Goal: Task Accomplishment & Management: Use online tool/utility

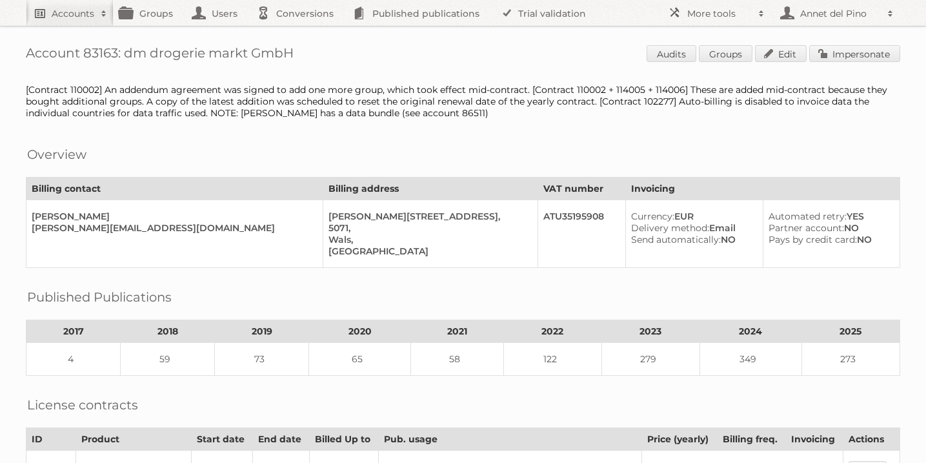
click at [74, 15] on h2 "Accounts" at bounding box center [73, 13] width 43 height 13
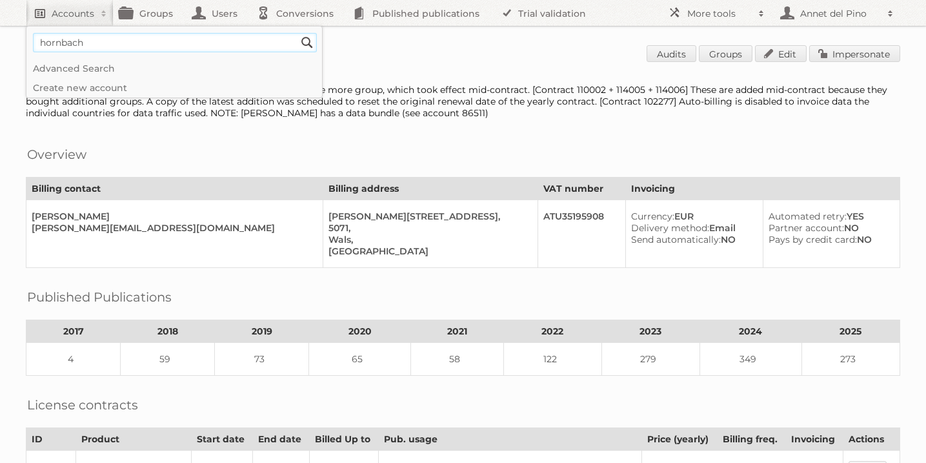
type input"] "hornbach"
click at [297, 33] on input "Search" at bounding box center [306, 42] width 19 height 19
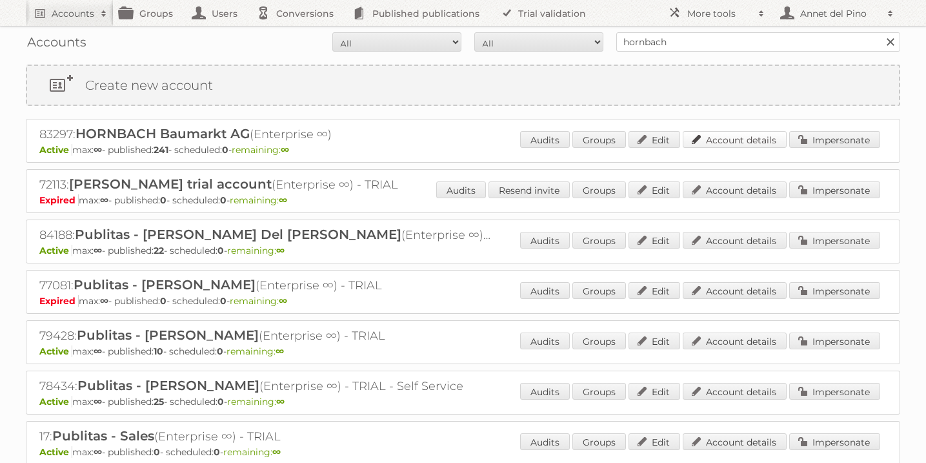
click at [738, 135] on link "Account details" at bounding box center [735, 139] width 104 height 17
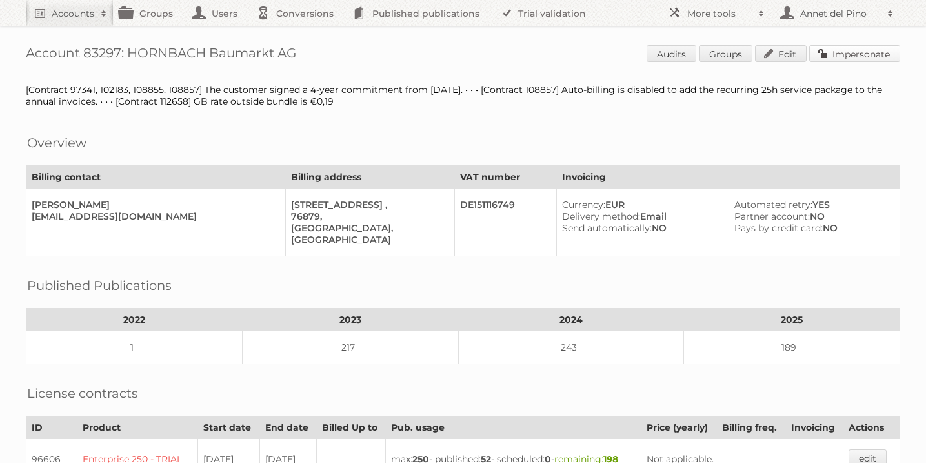
click at [867, 49] on link "Impersonate" at bounding box center [854, 53] width 91 height 17
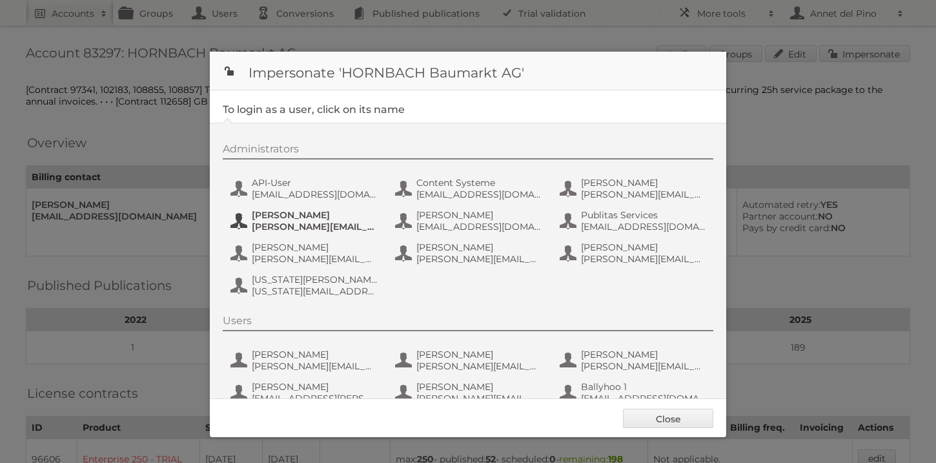
click at [308, 225] on span "jens.nord@hornbach.com" at bounding box center [314, 227] width 125 height 12
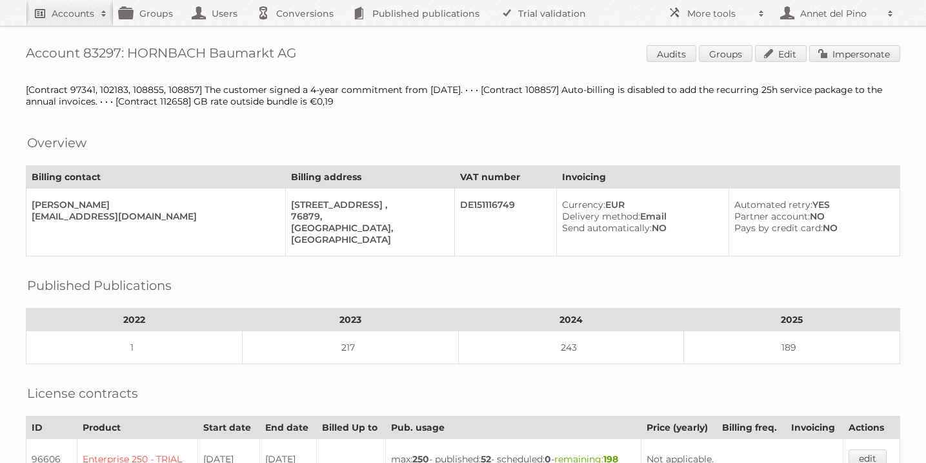
click at [55, 17] on h2 "Accounts" at bounding box center [73, 13] width 43 height 13
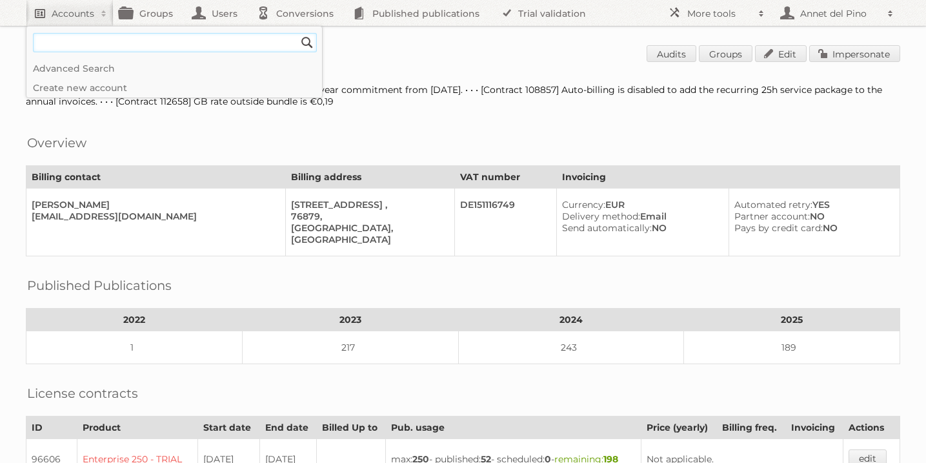
paste input"] "[PERSON_NAME][EMAIL_ADDRESS][PERSON_NAME][PERSON_NAME][DOMAIN_NAME]"
type input"] "[PERSON_NAME][EMAIL_ADDRESS][PERSON_NAME][PERSON_NAME][DOMAIN_NAME]"
click at [297, 33] on input "Search" at bounding box center [306, 42] width 19 height 19
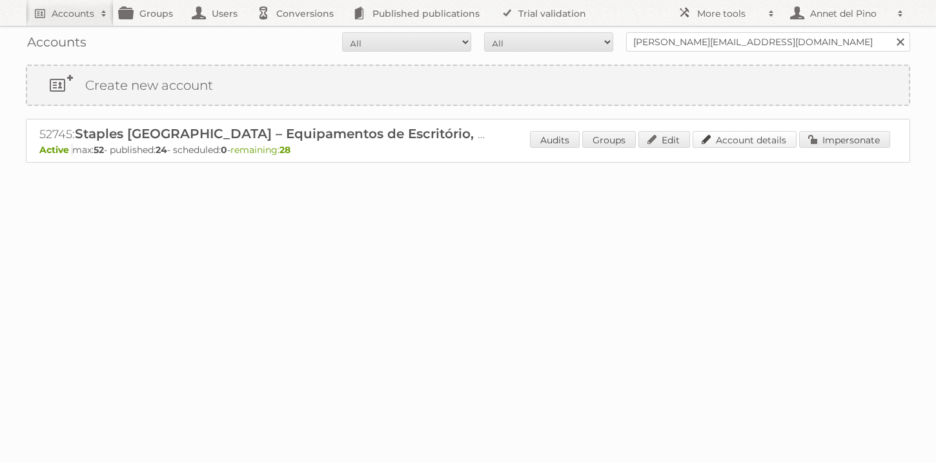
click at [738, 142] on link "Account details" at bounding box center [744, 139] width 104 height 17
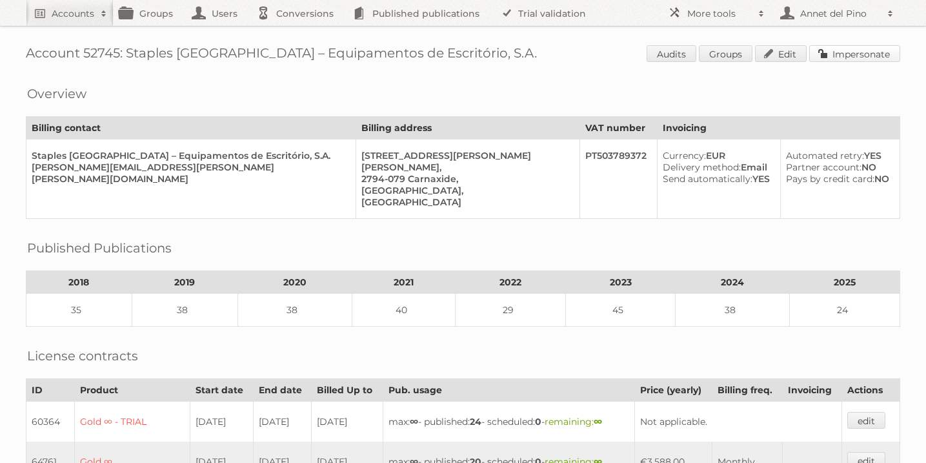
click at [854, 51] on link "Impersonate" at bounding box center [854, 53] width 91 height 17
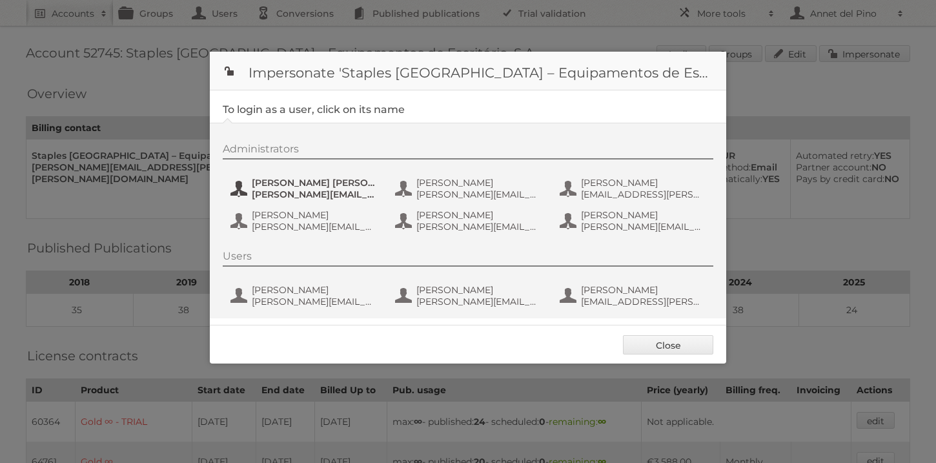
click at [298, 191] on span "[PERSON_NAME][EMAIL_ADDRESS][PERSON_NAME][PERSON_NAME][DOMAIN_NAME]" at bounding box center [314, 194] width 125 height 12
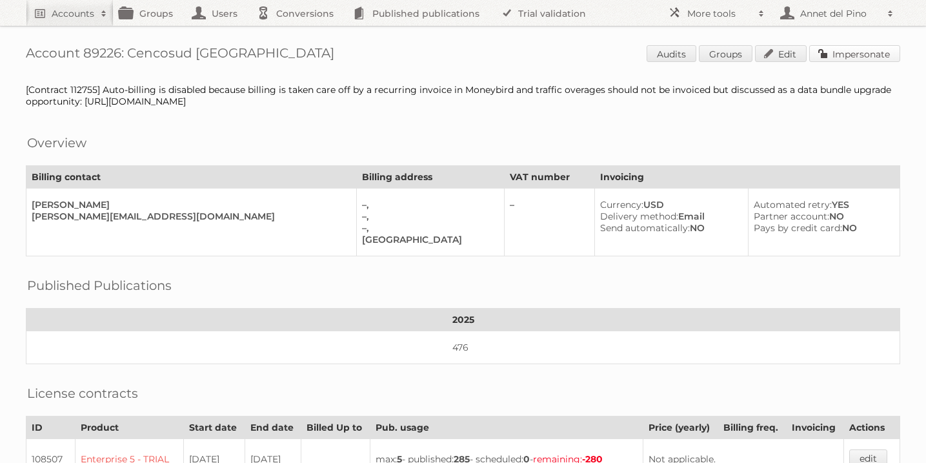
click at [848, 58] on link "Impersonate" at bounding box center [854, 53] width 91 height 17
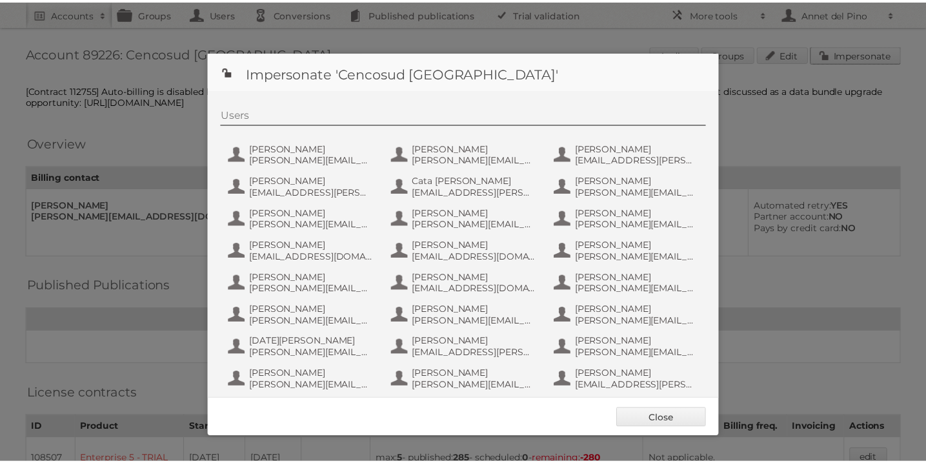
scroll to position [282, 0]
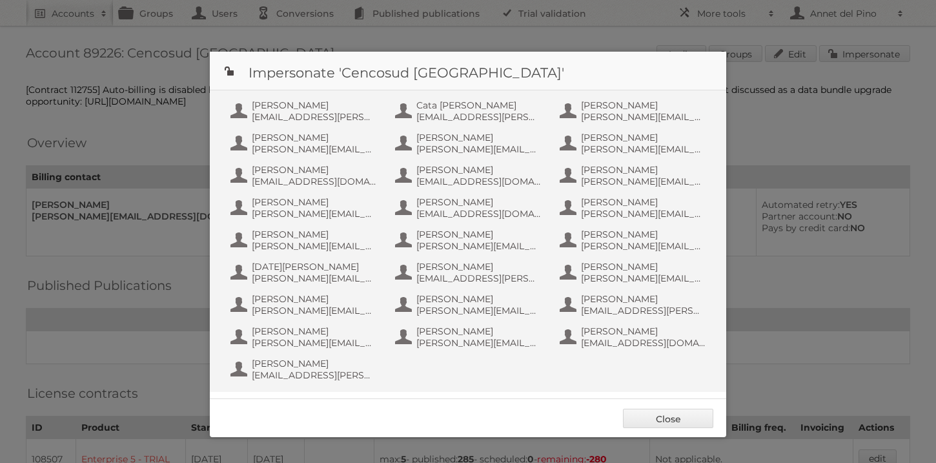
click at [335, 223] on div "Users Agustin Vilches agustin.vilches@cencosud.com.ar Aldana Queirolo aldana.qu…" at bounding box center [474, 209] width 503 height 352
click at [335, 209] on span "horacio.quiroga@cencosud.com.ar" at bounding box center [314, 214] width 125 height 12
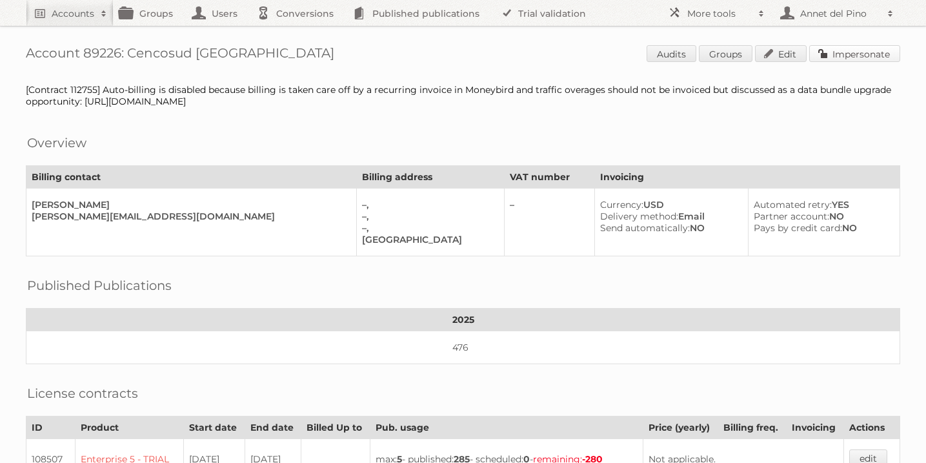
click at [877, 59] on link "Impersonate" at bounding box center [854, 53] width 91 height 17
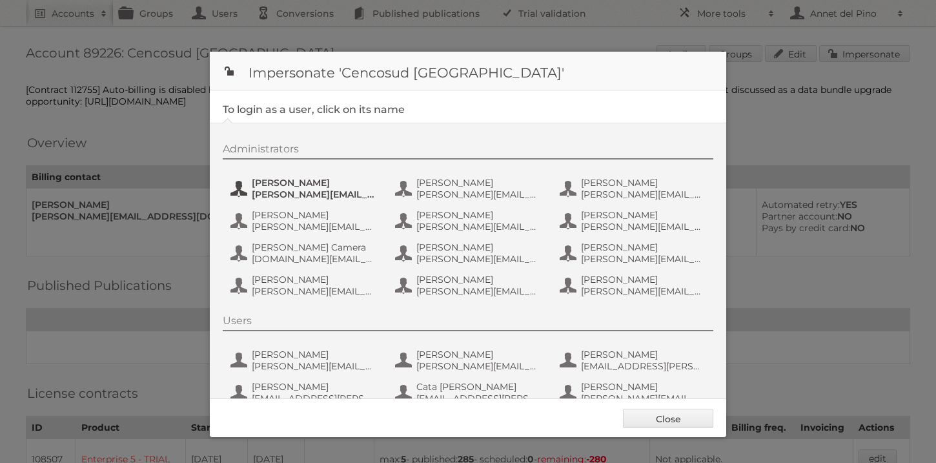
click at [316, 193] on span "alberto.noe@cencosud.com.ar" at bounding box center [314, 194] width 125 height 12
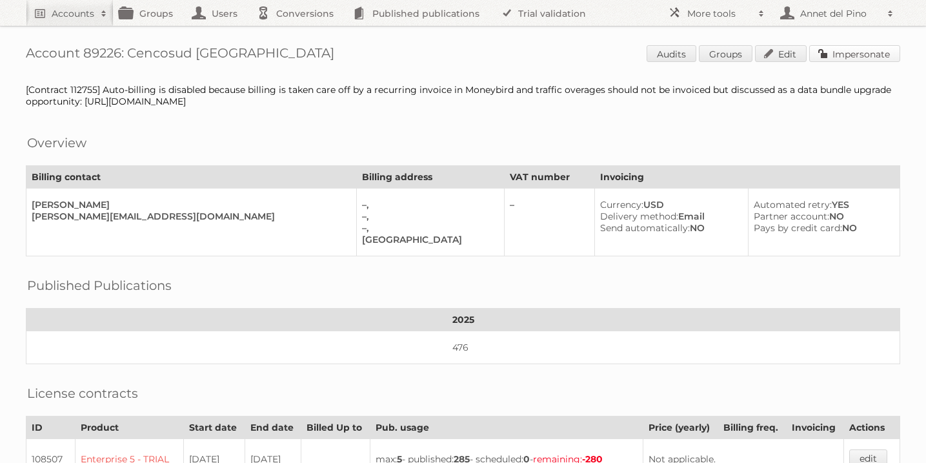
click at [836, 48] on link "Impersonate" at bounding box center [854, 53] width 91 height 17
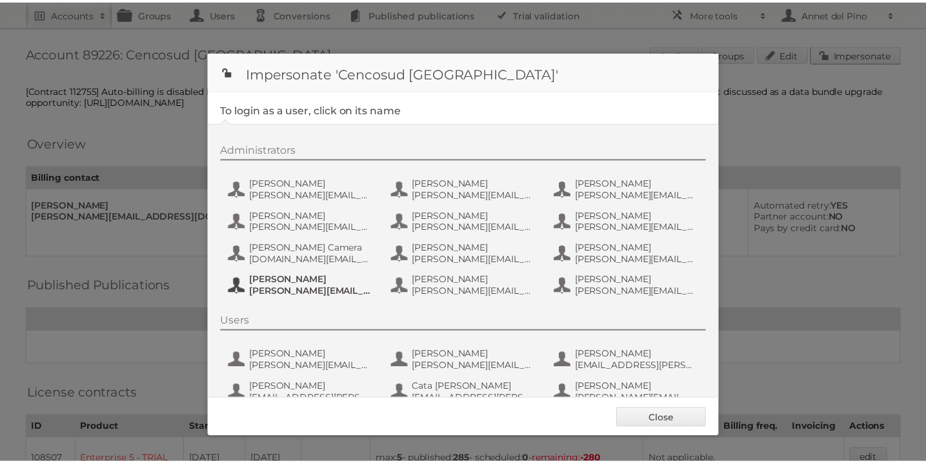
scroll to position [282, 0]
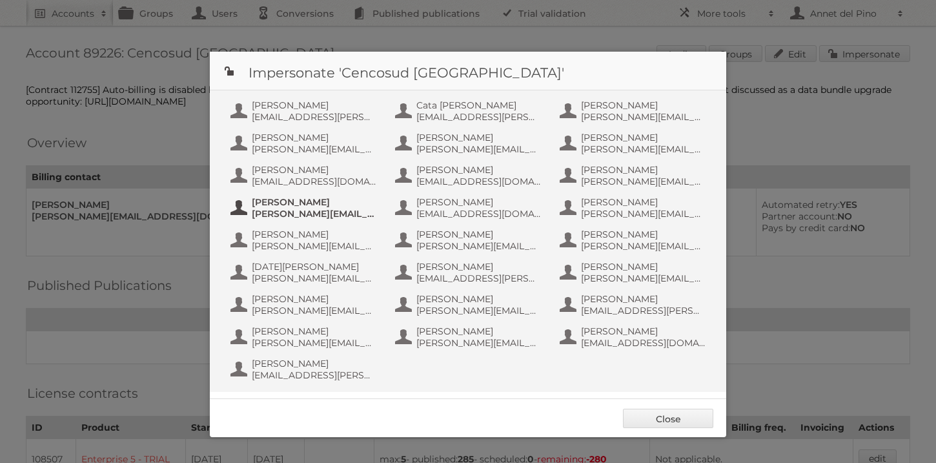
click at [346, 205] on span "Horacio Quiroga" at bounding box center [314, 202] width 125 height 12
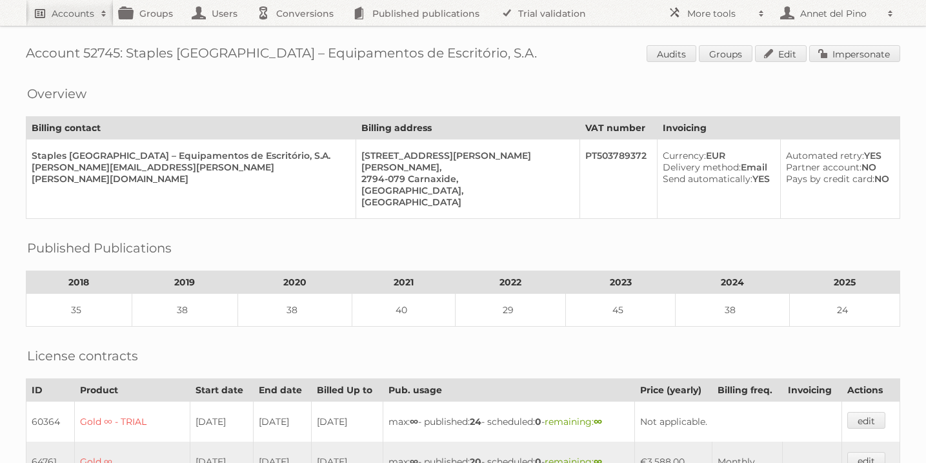
click at [63, 15] on h2 "Accounts" at bounding box center [73, 13] width 43 height 13
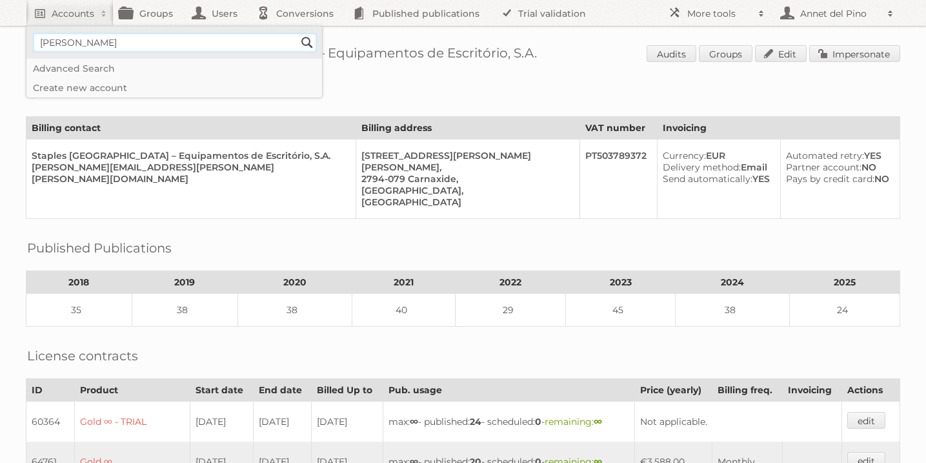
type input"] "annet@publitas.com"
click at [306, 41] on input "Search" at bounding box center [306, 42] width 19 height 19
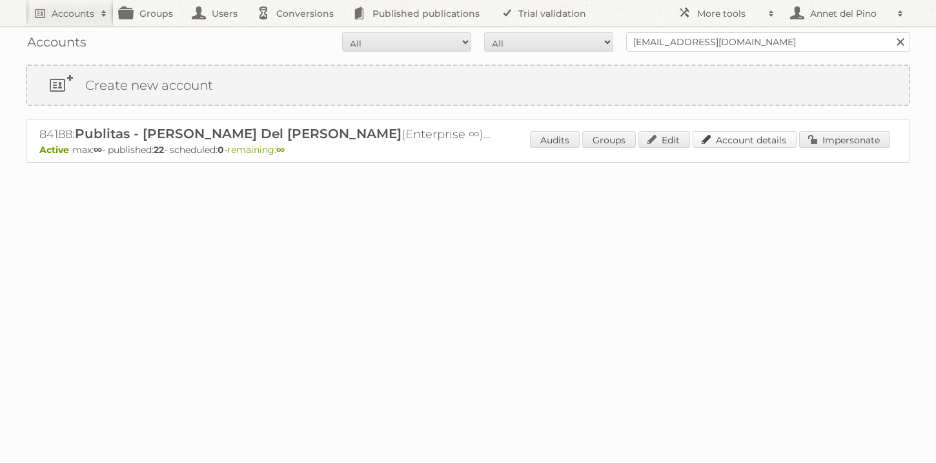
click at [739, 137] on link "Account details" at bounding box center [744, 139] width 104 height 17
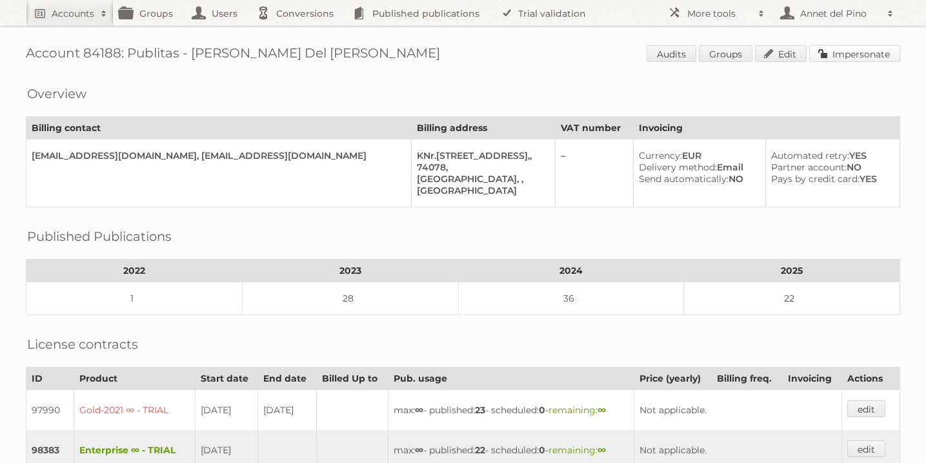
click at [879, 53] on link "Impersonate" at bounding box center [854, 53] width 91 height 17
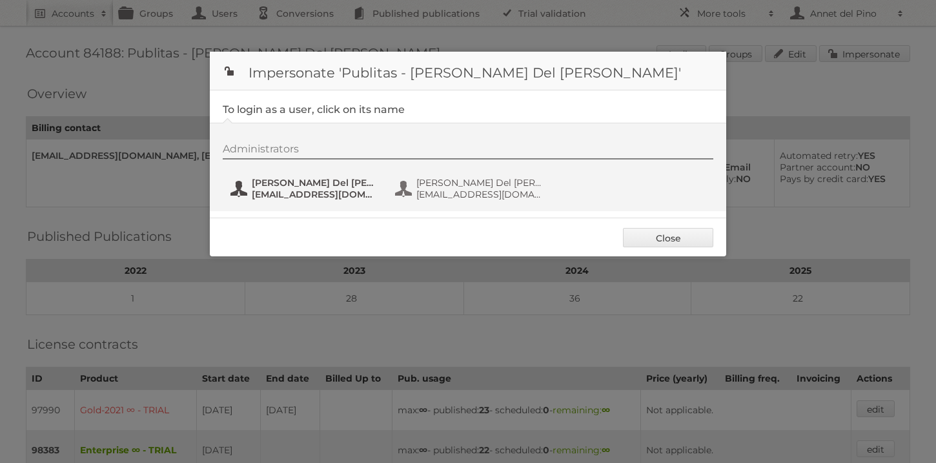
click at [303, 188] on span "[EMAIL_ADDRESS][DOMAIN_NAME]" at bounding box center [314, 194] width 125 height 12
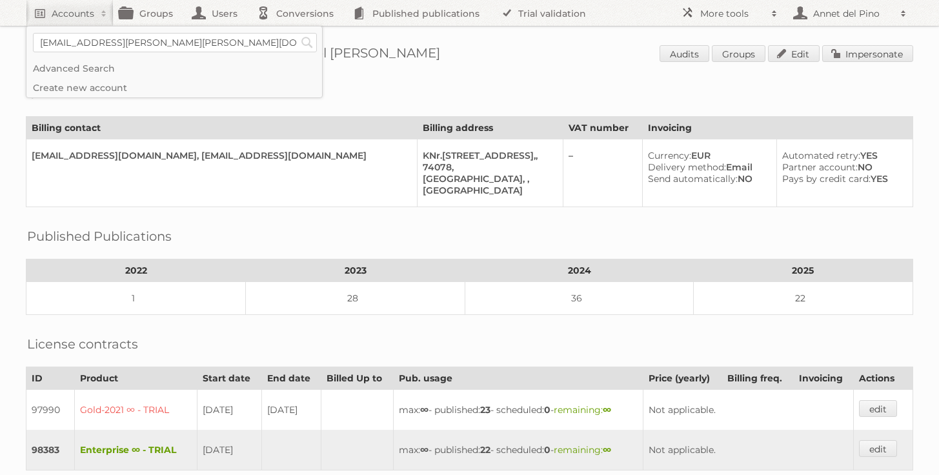
type input"] "[EMAIL_ADDRESS][PERSON_NAME][PERSON_NAME][DOMAIN_NAME]"
click at [297, 33] on input "Search" at bounding box center [306, 42] width 19 height 19
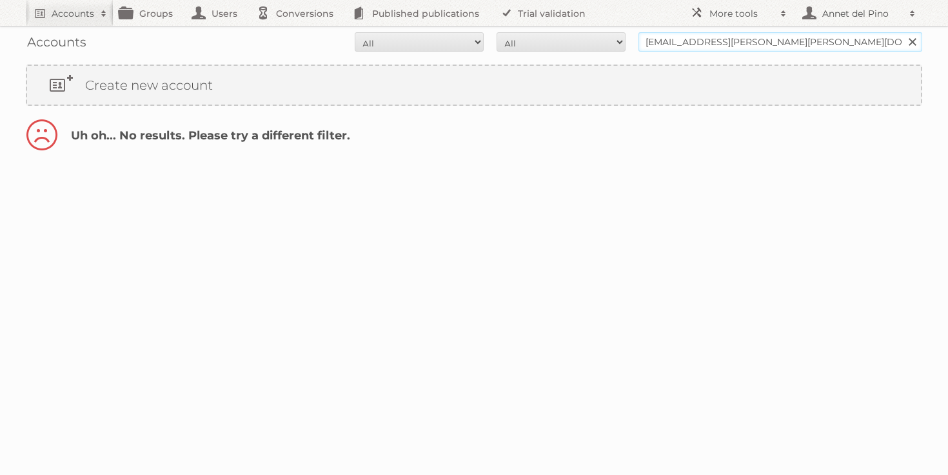
drag, startPoint x: 711, startPoint y: 42, endPoint x: 564, endPoint y: 50, distance: 147.3
click at [564, 50] on form "All Active Expired Pending All Paid Trials Self service [EMAIL_ADDRESS][PERSON_…" at bounding box center [474, 41] width 897 height 19
click at [681, 48] on input "sage.copeland@corcoran.com" at bounding box center [781, 41] width 284 height 19
drag, startPoint x: 712, startPoint y: 44, endPoint x: 618, endPoint y: 42, distance: 94.2
click at [617, 42] on form "All Active Expired Pending All Paid Trials Self service sage.copeland@corcoran.…" at bounding box center [474, 41] width 897 height 19
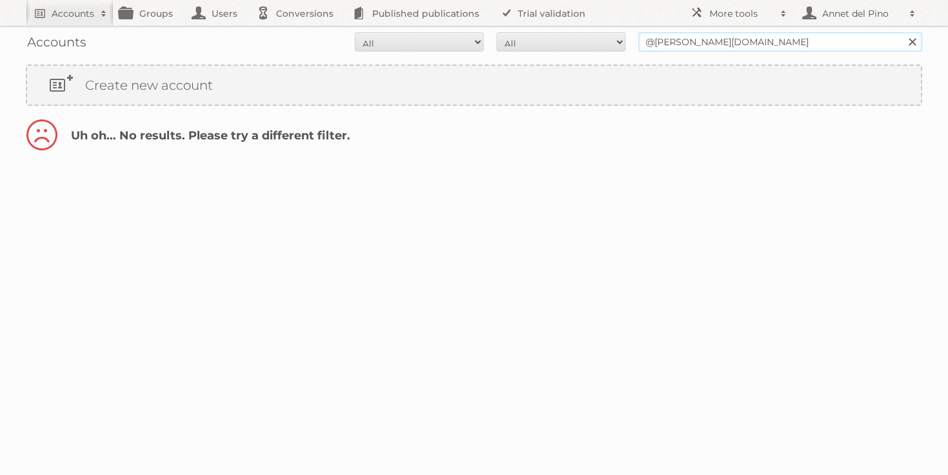
type input "@[PERSON_NAME][DOMAIN_NAME]"
click at [903, 32] on input "Search" at bounding box center [912, 41] width 19 height 19
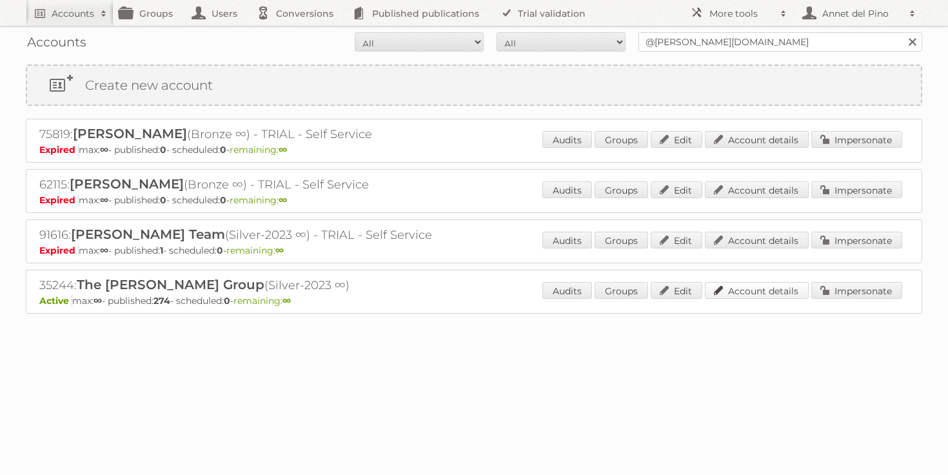
click at [797, 288] on link "Account details" at bounding box center [757, 290] width 104 height 17
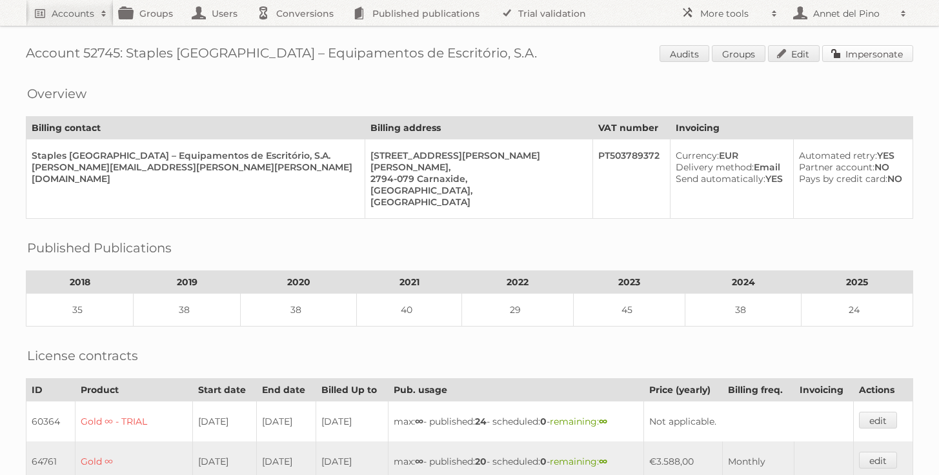
click at [885, 52] on link "Impersonate" at bounding box center [867, 53] width 91 height 17
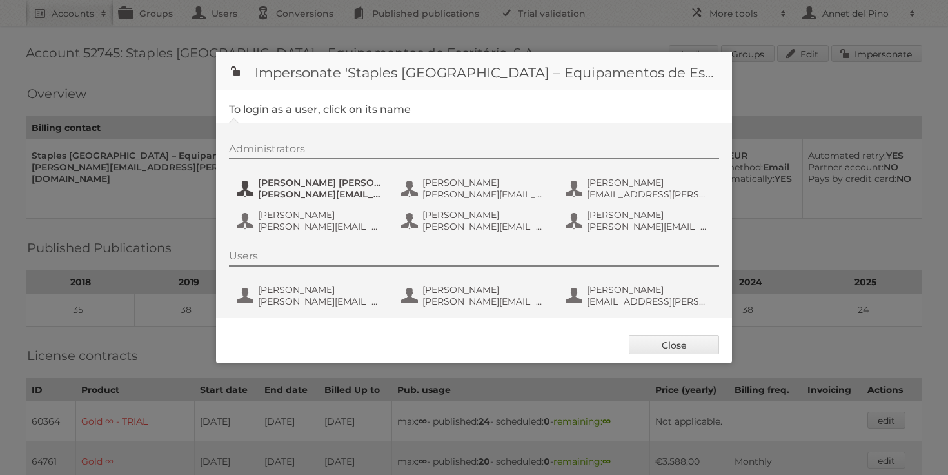
click at [297, 192] on span "[PERSON_NAME][EMAIL_ADDRESS][PERSON_NAME][PERSON_NAME][DOMAIN_NAME]" at bounding box center [320, 194] width 125 height 12
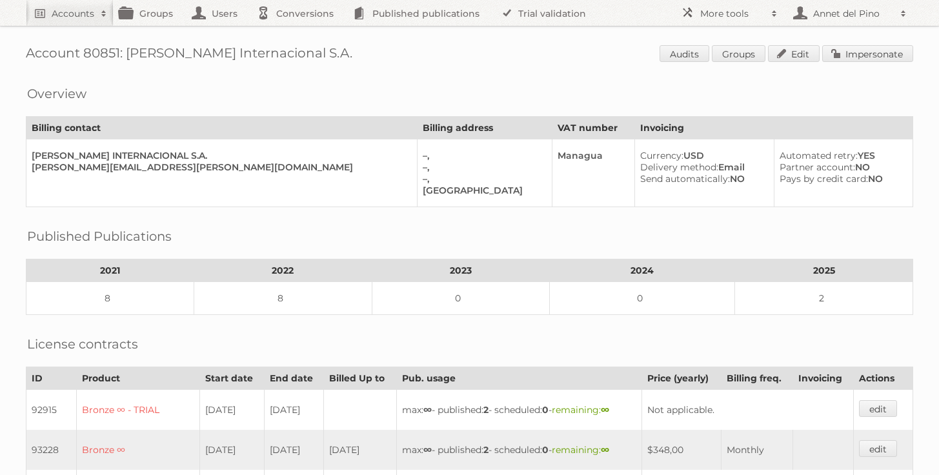
click at [879, 64] on span "Audits Groups Edit Impersonate" at bounding box center [786, 54] width 254 height 19
click at [879, 57] on link "Impersonate" at bounding box center [867, 53] width 91 height 17
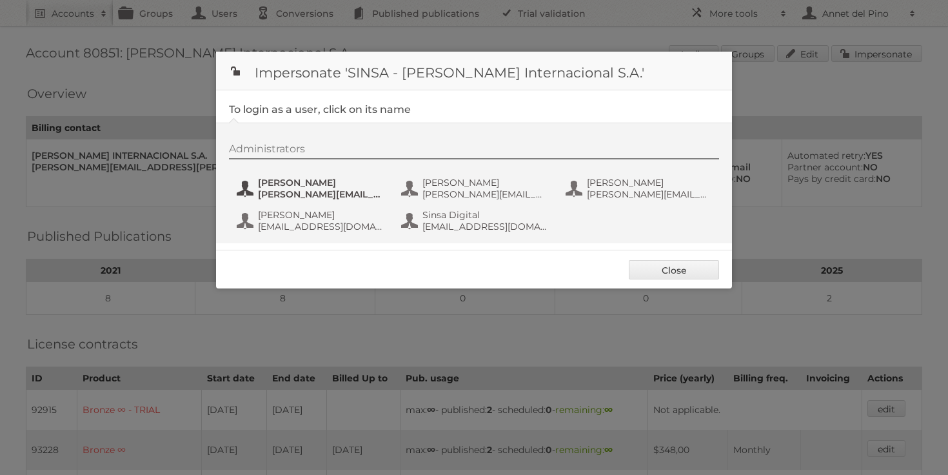
click at [348, 197] on span "[PERSON_NAME][EMAIL_ADDRESS][PERSON_NAME][DOMAIN_NAME]" at bounding box center [320, 194] width 125 height 12
